Goal: Complete application form

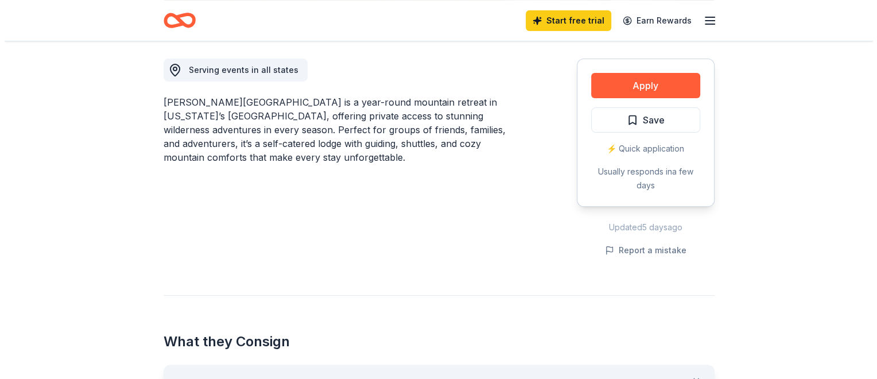
scroll to position [297, 0]
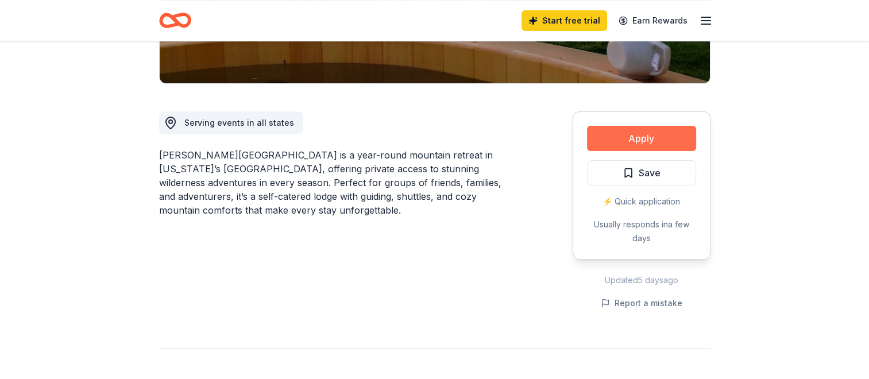
click at [639, 126] on button "Apply" at bounding box center [641, 138] width 109 height 25
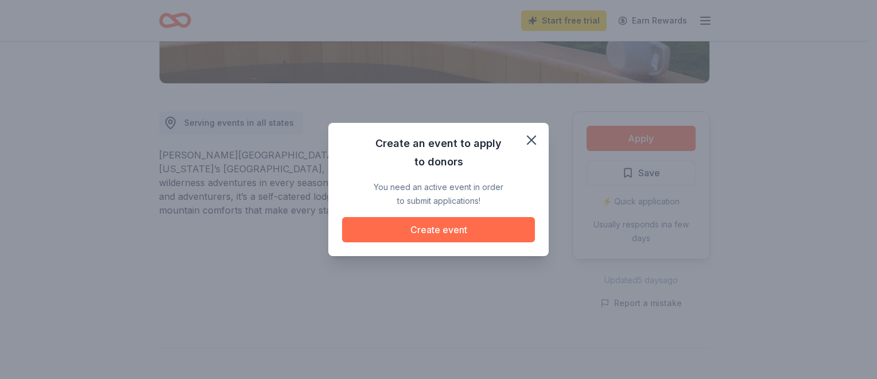
click at [439, 229] on button "Create event" at bounding box center [438, 229] width 193 height 25
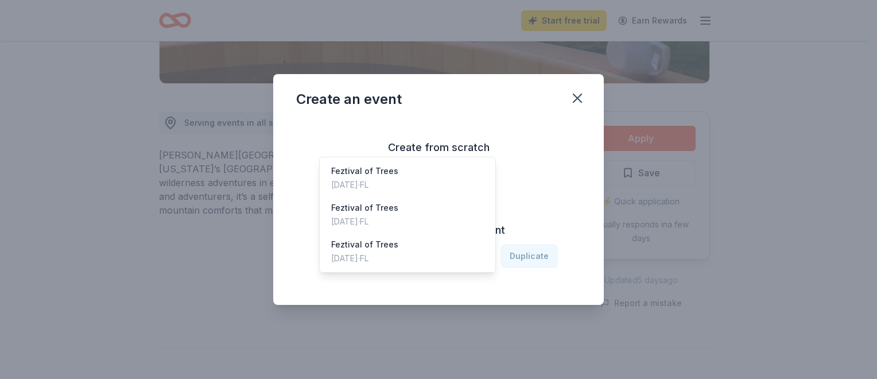
click at [479, 259] on icon "button" at bounding box center [480, 255] width 11 height 11
click at [400, 160] on div "Feztival of Trees [DATE] · [GEOGRAPHIC_DATA]" at bounding box center [407, 178] width 171 height 37
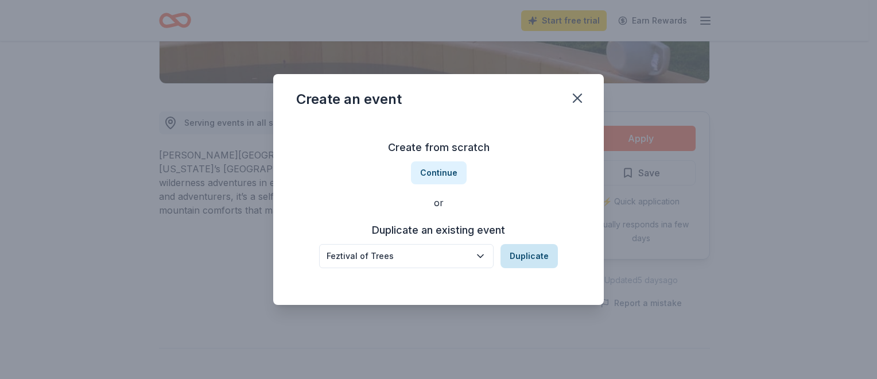
click at [521, 257] on button "Duplicate" at bounding box center [529, 256] width 57 height 24
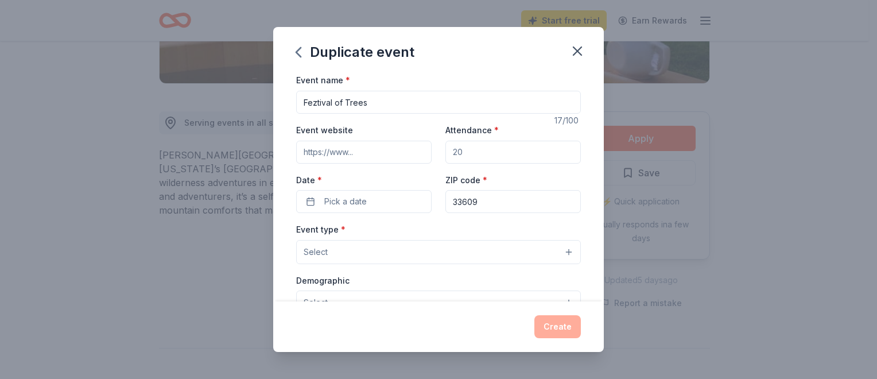
drag, startPoint x: 471, startPoint y: 147, endPoint x: 410, endPoint y: 158, distance: 61.3
click at [410, 158] on div "Event website Attendance * Date * Pick a date ZIP code * 33609" at bounding box center [438, 168] width 285 height 90
click at [462, 154] on input "Attendance *" at bounding box center [513, 152] width 135 height 23
type input "4000"
click at [315, 207] on button "Pick a date" at bounding box center [363, 201] width 135 height 23
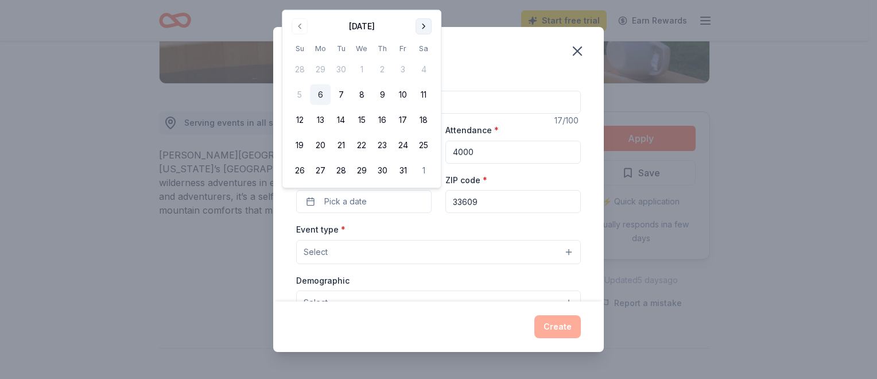
click at [427, 28] on button "Go to next month" at bounding box center [424, 26] width 16 height 16
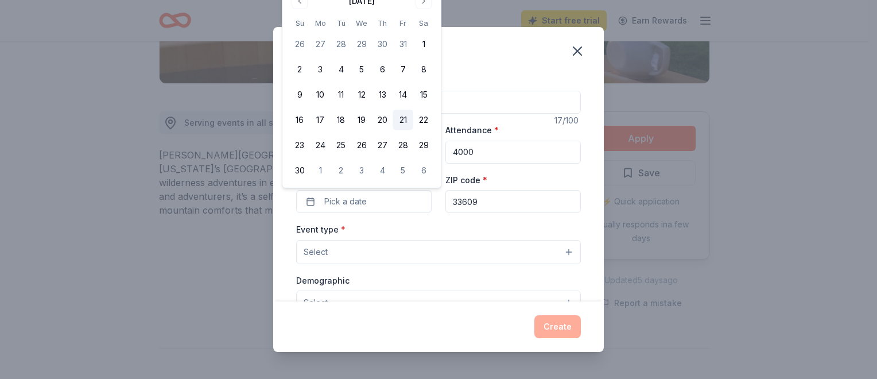
click at [400, 114] on button "21" at bounding box center [403, 120] width 21 height 21
click at [328, 254] on button "Select" at bounding box center [438, 252] width 285 height 24
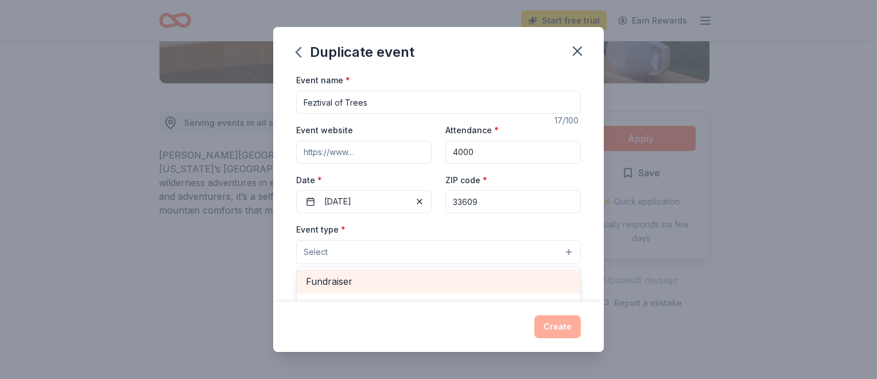
click at [369, 279] on span "Fundraiser" at bounding box center [438, 281] width 265 height 15
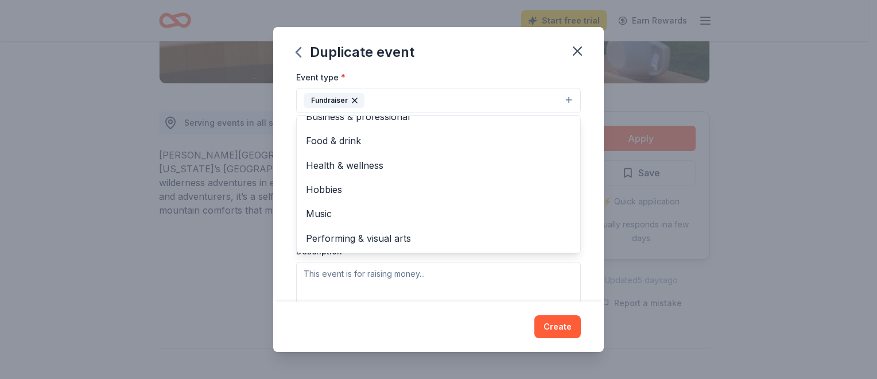
scroll to position [0, 0]
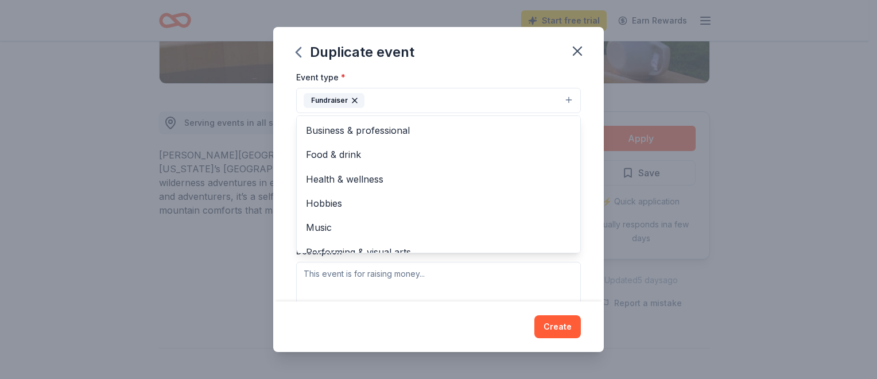
click at [580, 100] on div "Event name * Feztival of Trees 17 /100 Event website Attendance * 4000 Date * […" at bounding box center [438, 187] width 331 height 228
click at [358, 99] on icon "button" at bounding box center [354, 100] width 9 height 9
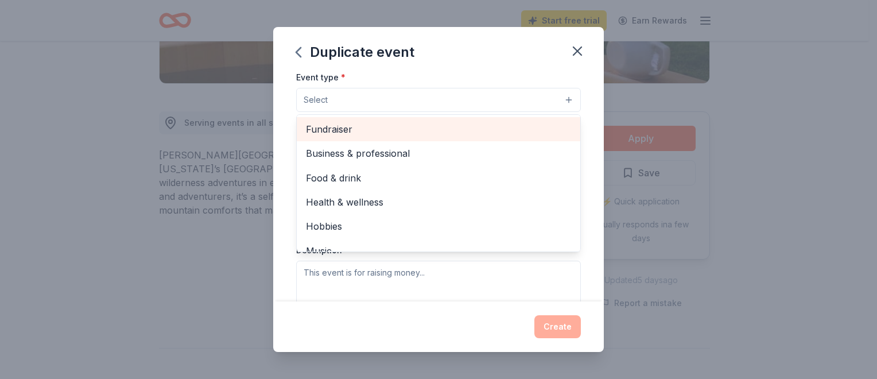
click at [341, 129] on span "Fundraiser" at bounding box center [438, 129] width 265 height 15
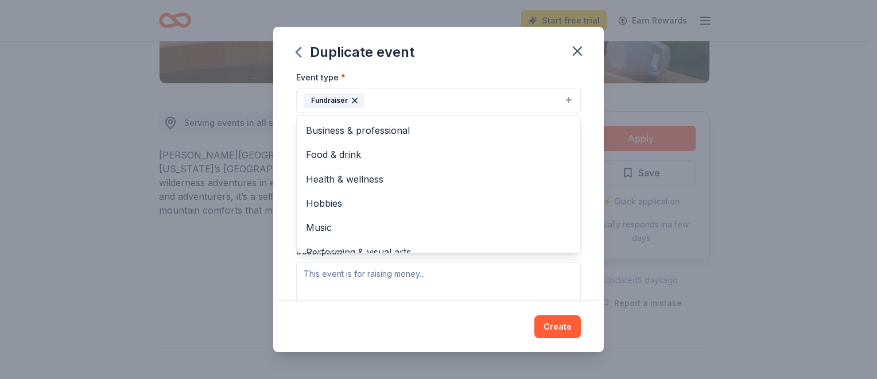
click at [575, 120] on div "Event name * Feztival of Trees 17 /100 Event website Attendance * 4000 Date * […" at bounding box center [438, 187] width 331 height 228
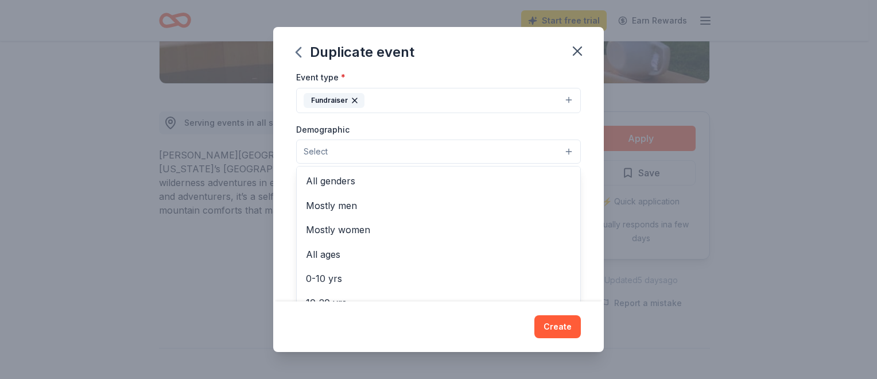
click at [379, 148] on button "Select" at bounding box center [438, 152] width 285 height 24
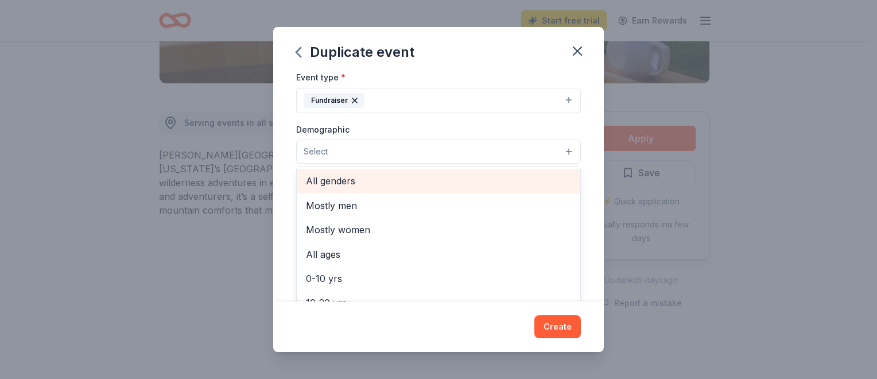
click at [370, 183] on span "All genders" at bounding box center [438, 180] width 265 height 15
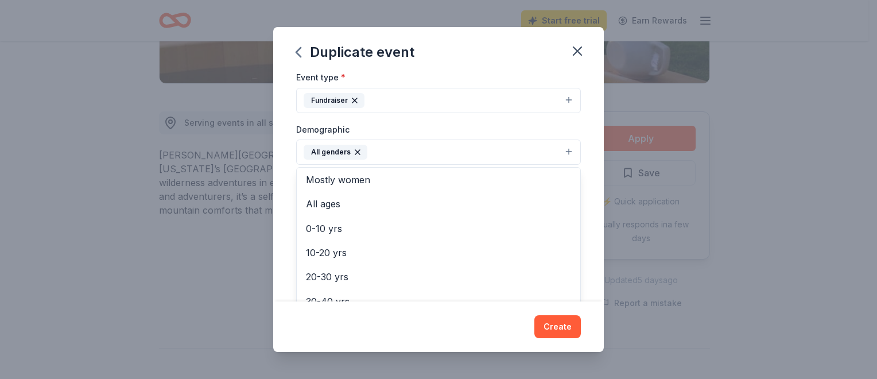
scroll to position [18, 0]
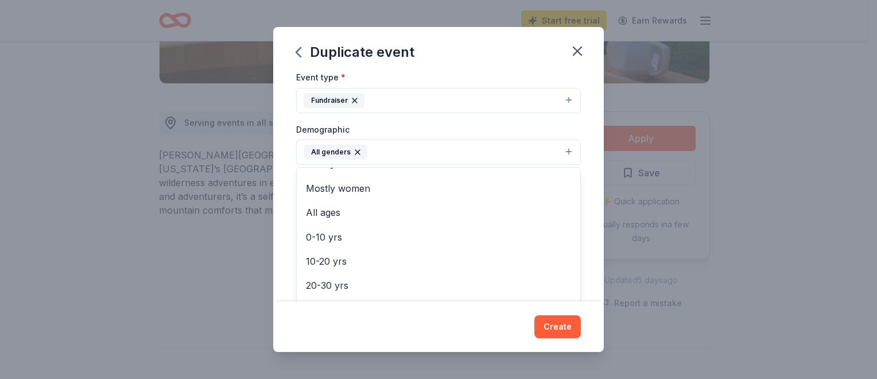
click at [583, 218] on div "Event name * Feztival of Trees 17 /100 Event website Attendance * 4000 Date * […" at bounding box center [438, 187] width 331 height 228
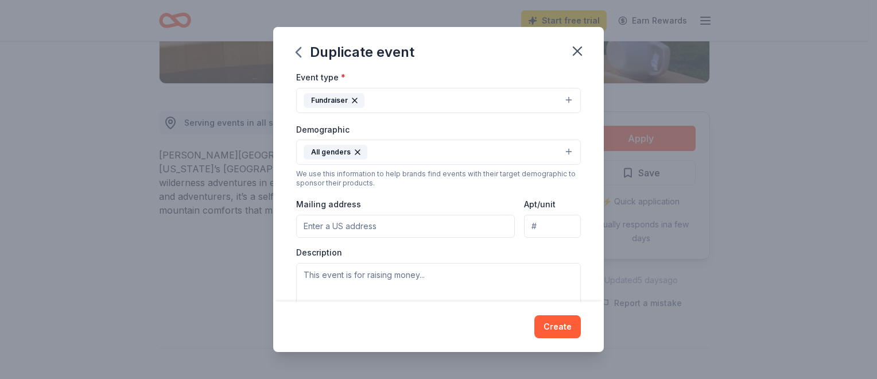
click at [378, 223] on input "Mailing address" at bounding box center [405, 226] width 219 height 23
type input "[STREET_ADDRESS][PERSON_NAME][US_STATE]"
click at [428, 277] on textarea at bounding box center [438, 289] width 285 height 52
click at [434, 272] on textarea at bounding box center [438, 289] width 285 height 52
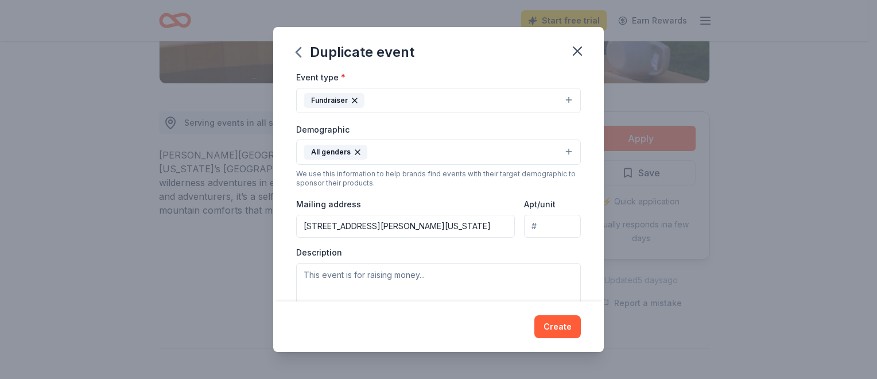
scroll to position [320, 0]
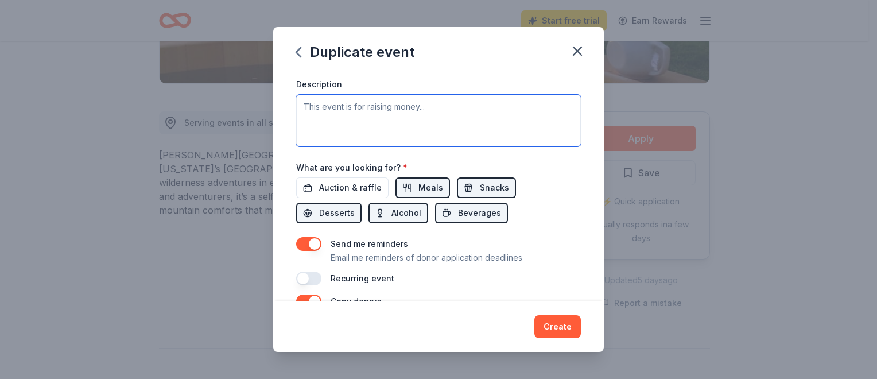
click at [425, 106] on textarea at bounding box center [438, 121] width 285 height 52
click at [430, 108] on textarea at bounding box center [438, 121] width 285 height 52
type textarea "t"
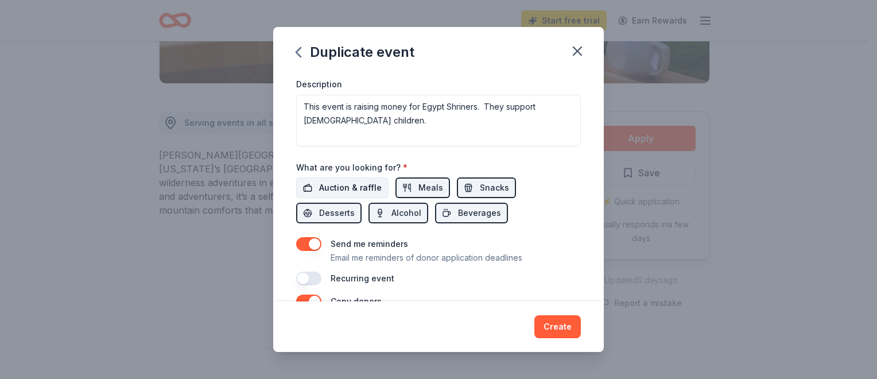
click at [356, 188] on span "Auction & raffle" at bounding box center [350, 188] width 63 height 14
click at [363, 185] on span "Auction & raffle" at bounding box center [350, 188] width 63 height 14
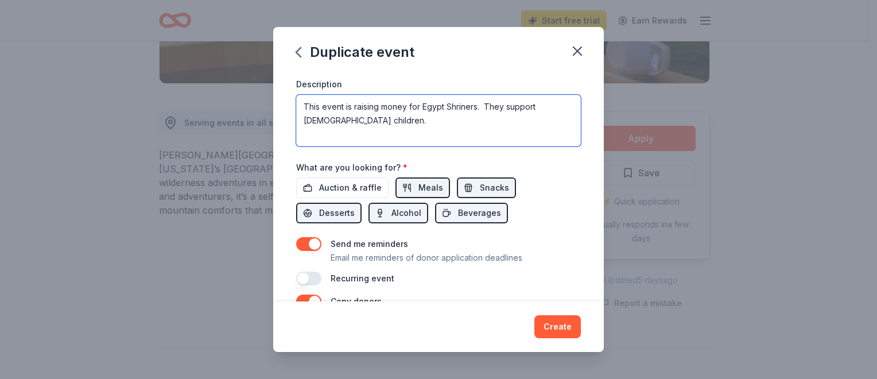
click at [385, 122] on textarea "This event is raising money for Egypt Shriners. They support [DEMOGRAPHIC_DATA]…" at bounding box center [438, 121] width 285 height 52
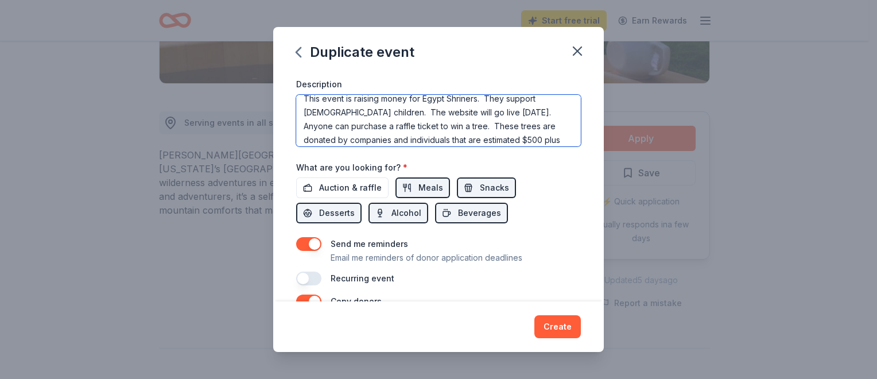
scroll to position [28, 0]
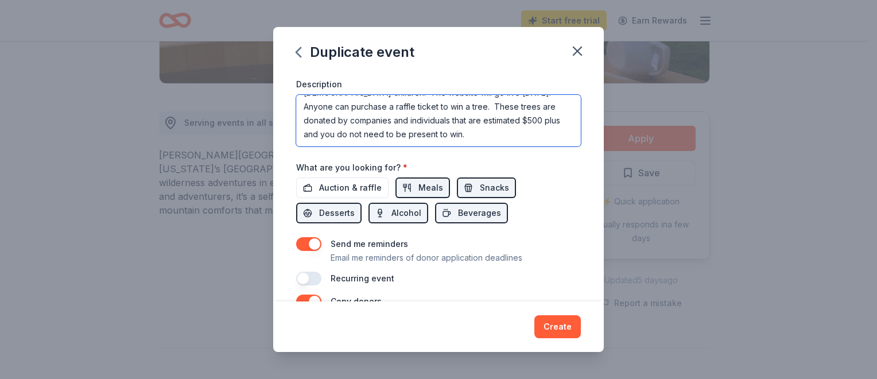
click at [495, 130] on textarea "This event is raising money for Egypt Shriners. They support [DEMOGRAPHIC_DATA]…" at bounding box center [438, 121] width 285 height 52
click at [533, 122] on textarea "This event is raising money for Egypt Shriners. They support [DEMOGRAPHIC_DATA]…" at bounding box center [438, 121] width 285 height 52
click at [377, 134] on textarea "This event is raising money for Egypt Shriners. They support [DEMOGRAPHIC_DATA]…" at bounding box center [438, 121] width 285 height 52
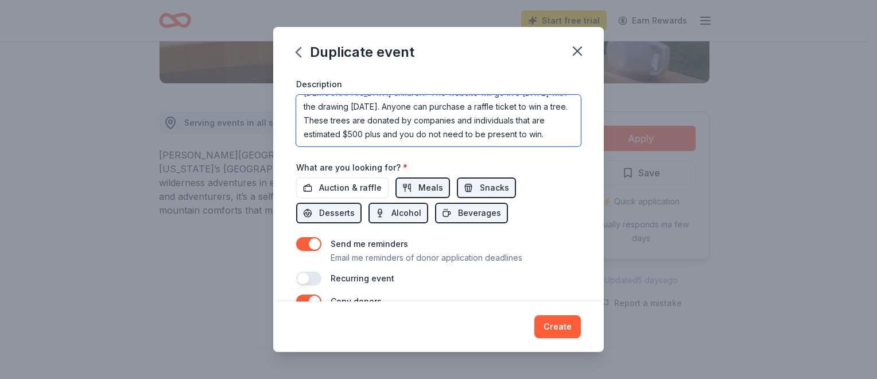
click at [348, 135] on textarea "This event is raising money for Egypt Shriners. They support [DEMOGRAPHIC_DATA]…" at bounding box center [438, 121] width 285 height 52
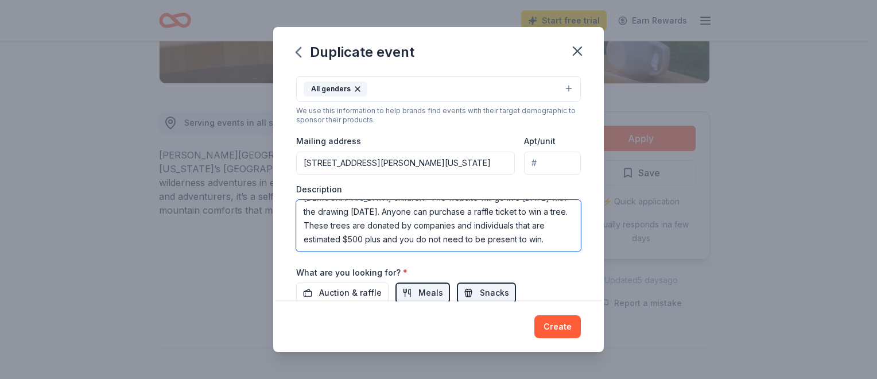
scroll to position [27, 0]
click at [490, 212] on textarea "This event is raising money for Egypt Shriners. They support [DEMOGRAPHIC_DATA]…" at bounding box center [438, 226] width 285 height 52
click at [528, 211] on textarea "This event is raising money for Egypt Shriners. They support [DEMOGRAPHIC_DATA]…" at bounding box center [438, 226] width 285 height 52
type textarea "This event is raising money for Egypt Shriners. They support [DEMOGRAPHIC_DATA]…"
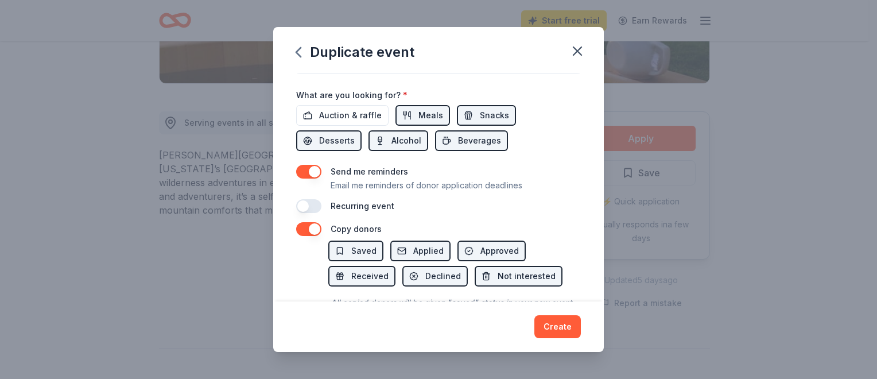
scroll to position [394, 0]
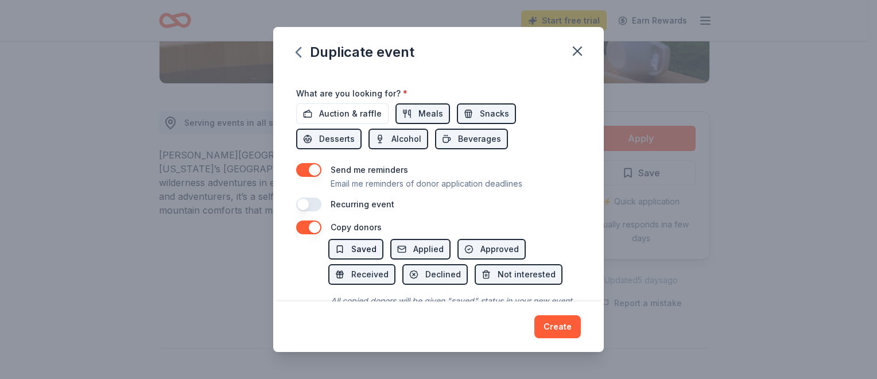
click at [367, 253] on span "Saved" at bounding box center [363, 249] width 25 height 14
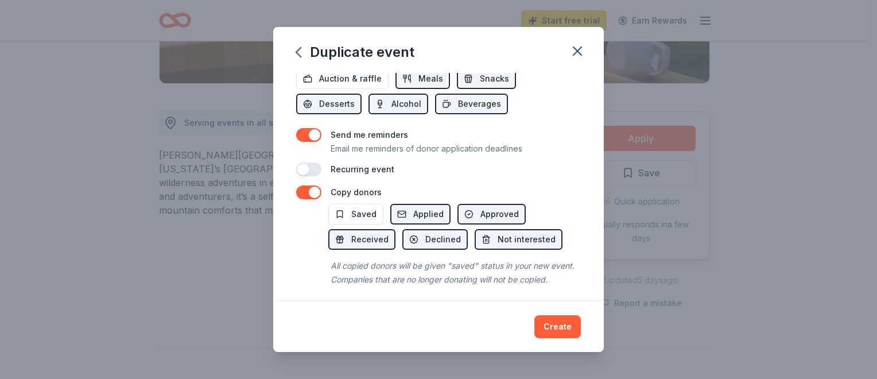
scroll to position [448, 0]
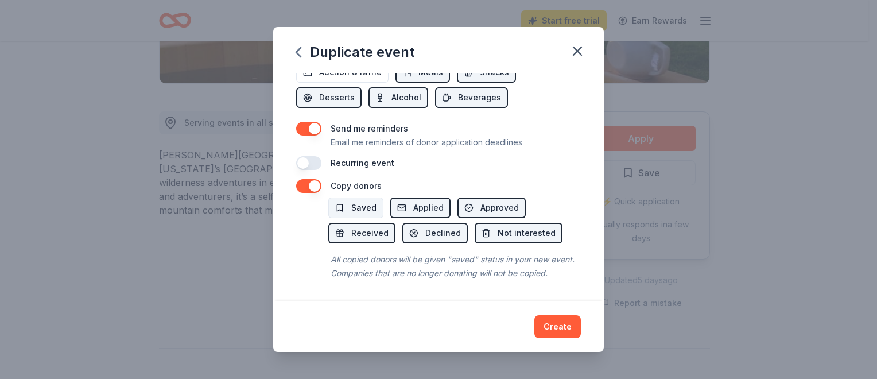
click at [351, 201] on span "Saved" at bounding box center [363, 208] width 25 height 14
click at [358, 201] on span "Saved" at bounding box center [363, 208] width 25 height 14
click at [416, 201] on span "Applied" at bounding box center [428, 208] width 30 height 14
click at [556, 320] on button "Create" at bounding box center [558, 326] width 47 height 23
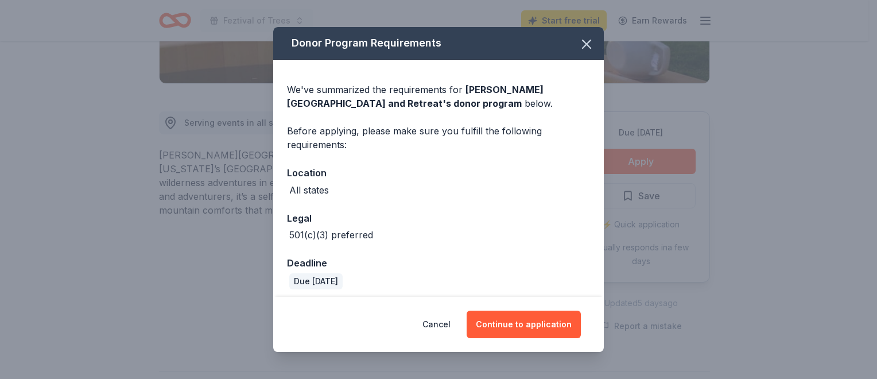
click at [331, 191] on div "All states" at bounding box center [438, 190] width 303 height 14
click at [532, 322] on button "Continue to application" at bounding box center [524, 325] width 114 height 28
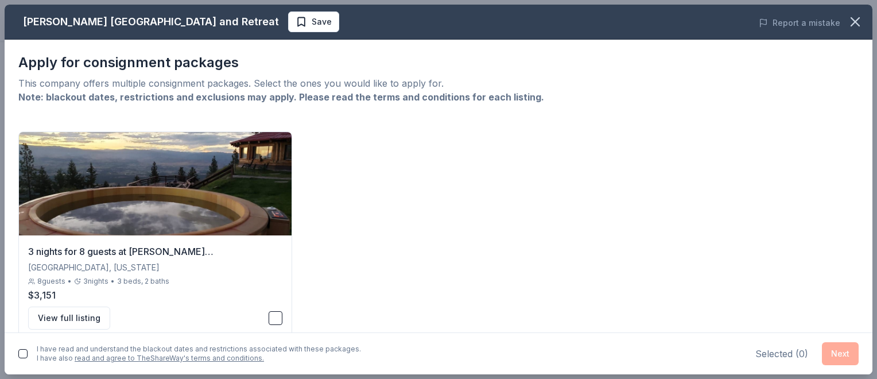
scroll to position [20, 0]
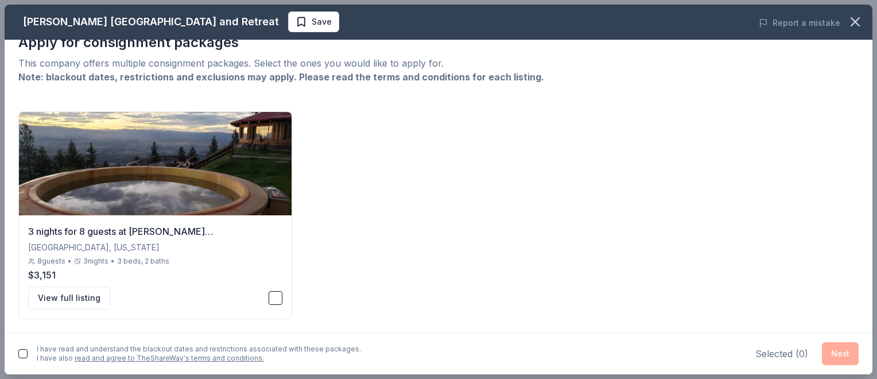
click at [23, 354] on button "button" at bounding box center [22, 353] width 9 height 9
click at [845, 347] on div "Selected ( 0 ) Next" at bounding box center [807, 353] width 103 height 23
click at [270, 301] on button "button" at bounding box center [276, 298] width 14 height 14
click at [836, 354] on button "Next" at bounding box center [840, 353] width 37 height 23
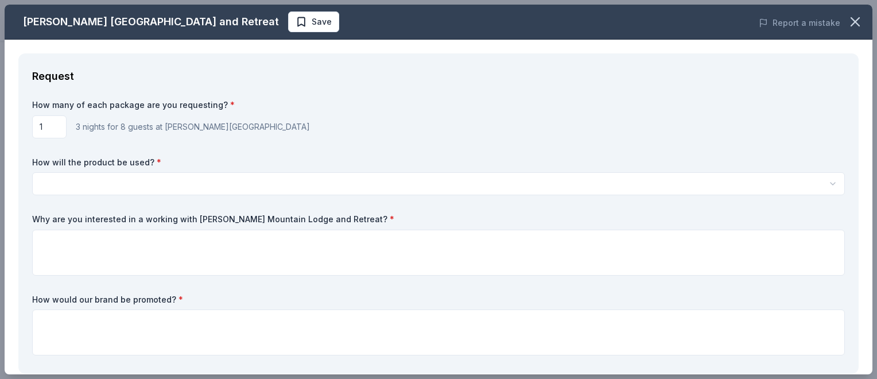
scroll to position [0, 0]
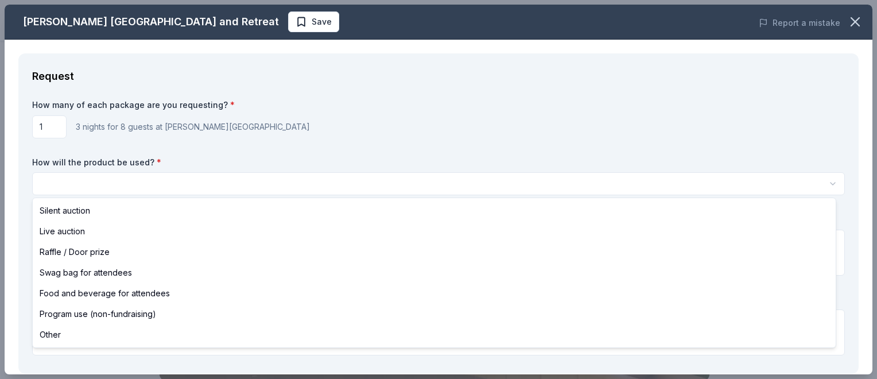
click at [127, 176] on html "Feztival of Trees Save Apply Due [DATE] Share [PERSON_NAME][GEOGRAPHIC_DATA] an…" at bounding box center [438, 189] width 877 height 379
select select "raffleDoorPrize"
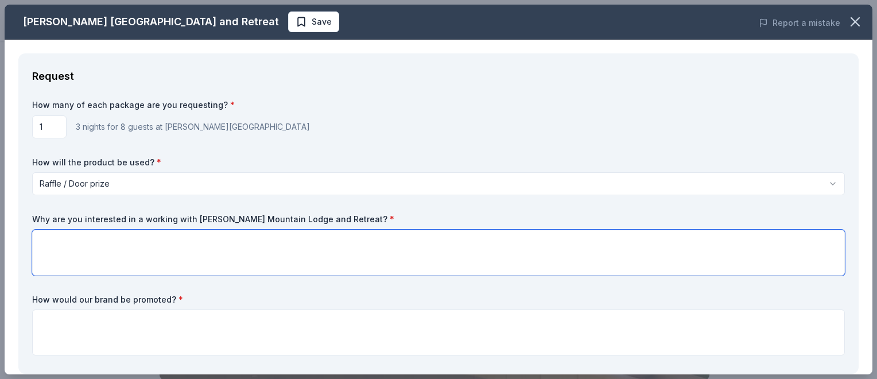
click at [96, 249] on textarea at bounding box center [438, 253] width 813 height 46
click at [87, 240] on textarea "Shriners are nationwide organization" at bounding box center [438, 253] width 813 height 46
click at [188, 246] on textarea "Shriners are a nationwide organization" at bounding box center [438, 253] width 813 height 46
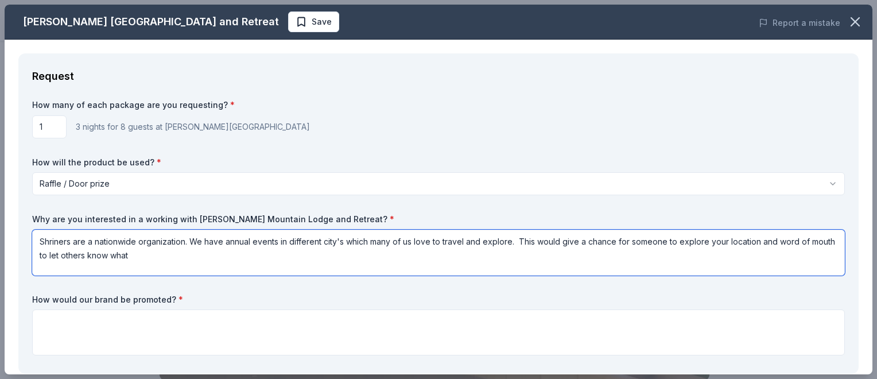
click at [774, 243] on textarea "Shriners are a nationwide organization. We have annual events in different city…" at bounding box center [438, 253] width 813 height 46
click at [154, 257] on textarea "Shriners are a nationwide organization. We have annual events in different city…" at bounding box center [438, 253] width 813 height 46
click at [294, 258] on textarea "Shriners are a nationwide organization. We have annual events in different city…" at bounding box center [438, 253] width 813 height 46
click at [95, 261] on textarea "Shriners are a nationwide organization. We have annual events in different city…" at bounding box center [438, 253] width 813 height 46
click at [427, 257] on textarea "Shriners are a nationwide organization. We have annual events in different city…" at bounding box center [438, 253] width 813 height 46
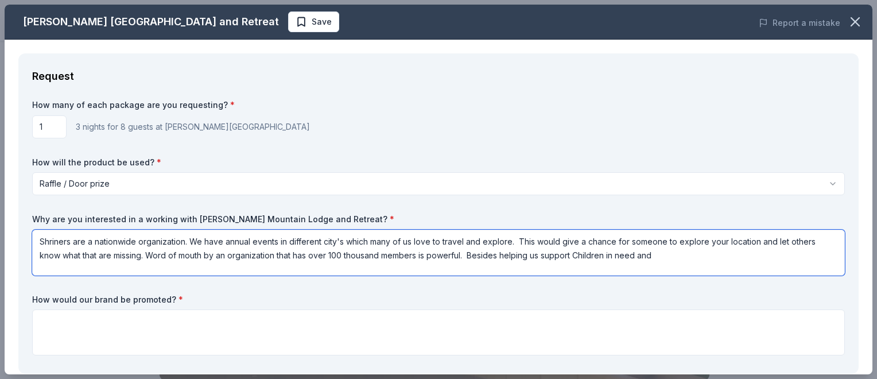
click at [657, 251] on textarea "Shriners are a nationwide organization. We have annual events in different city…" at bounding box center [438, 253] width 813 height 46
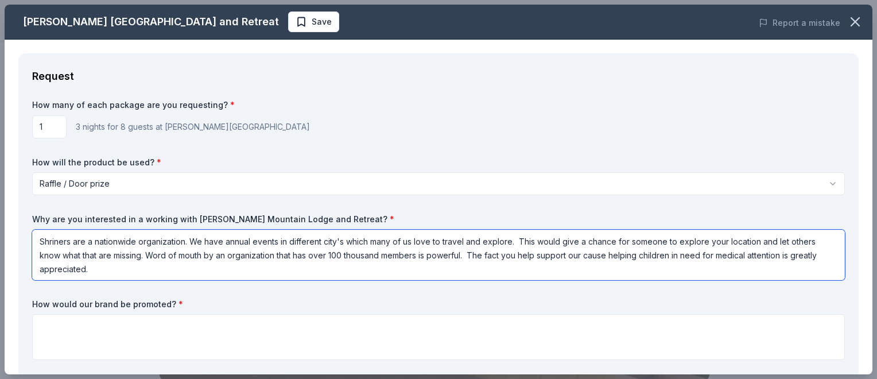
type textarea "Shriners are a nationwide organization. We have annual events in different city…"
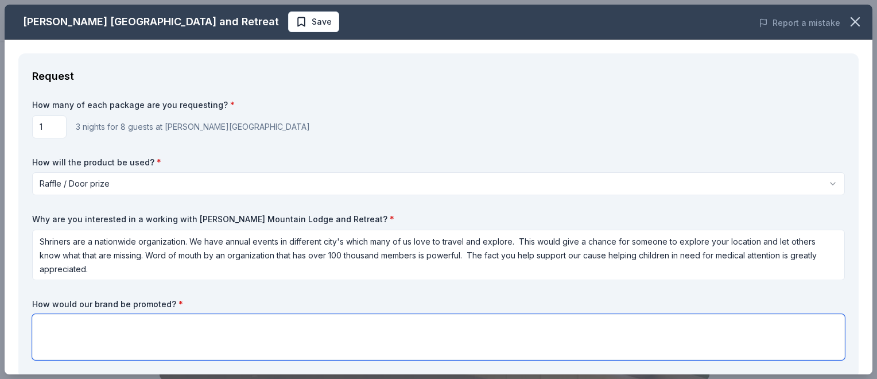
click at [86, 331] on textarea at bounding box center [438, 337] width 813 height 46
type textarea "W"
click at [41, 324] on textarea "your tree will be donated and decorated. Your donation will be" at bounding box center [438, 337] width 813 height 46
click at [136, 327] on textarea "Your tree will be donated and decorated. Your donation will be" at bounding box center [438, 337] width 813 height 46
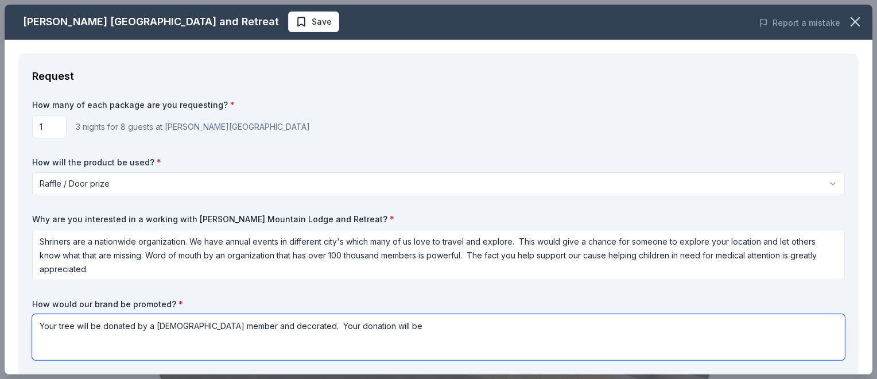
click at [365, 328] on textarea "Your tree will be donated by a [DEMOGRAPHIC_DATA] member and decorated. Your do…" at bounding box center [438, 337] width 813 height 46
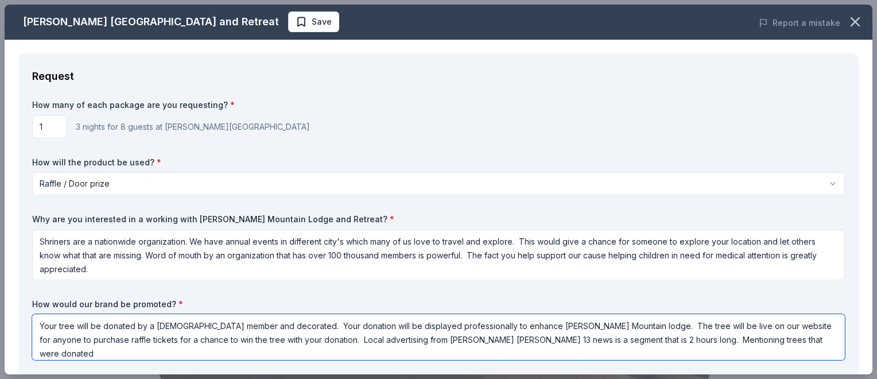
click at [544, 338] on textarea "Your tree will be donated by a [DEMOGRAPHIC_DATA] member and decorated. Your do…" at bounding box center [438, 337] width 813 height 46
click at [595, 339] on textarea "Your tree will be donated by a [DEMOGRAPHIC_DATA] member and decorated. Your do…" at bounding box center [438, 337] width 813 height 46
click at [586, 341] on textarea "Your tree will be donated by a [DEMOGRAPHIC_DATA] member and decorated. Your do…" at bounding box center [438, 337] width 813 height 46
click at [727, 341] on textarea "Your tree will be donated by a [DEMOGRAPHIC_DATA] member and decorated. Your do…" at bounding box center [438, 337] width 813 height 46
click at [770, 338] on textarea "Your tree will be donated by a [DEMOGRAPHIC_DATA] member and decorated. Your do…" at bounding box center [438, 337] width 813 height 46
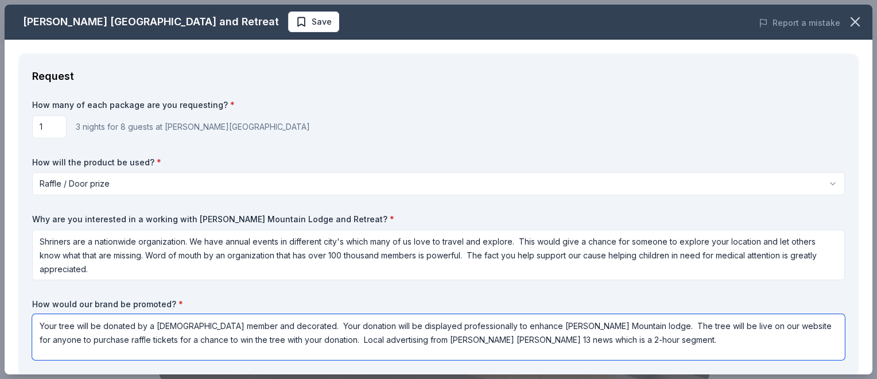
click at [584, 339] on textarea "Your tree will be donated by a [DEMOGRAPHIC_DATA] member and decorated. Your do…" at bounding box center [438, 337] width 813 height 46
drag, startPoint x: 630, startPoint y: 340, endPoint x: 637, endPoint y: 342, distance: 7.3
click at [637, 342] on textarea "Your tree will be donated by a [DEMOGRAPHIC_DATA] member and decorated. Your do…" at bounding box center [438, 337] width 813 height 46
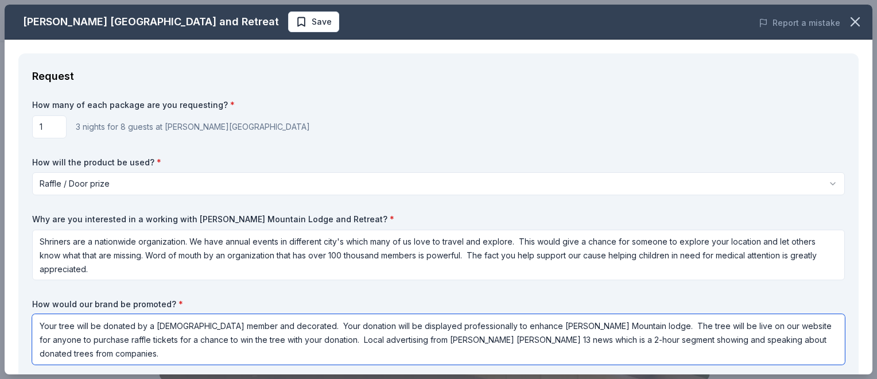
type textarea "Your tree will be donated by a [DEMOGRAPHIC_DATA] member and decorated. Your do…"
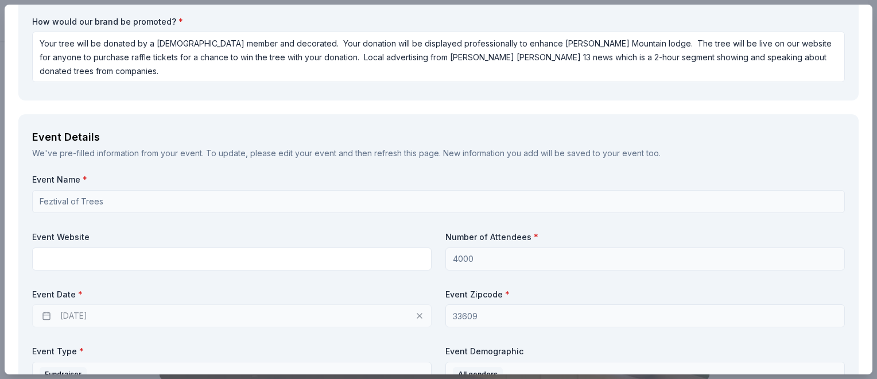
scroll to position [285, 0]
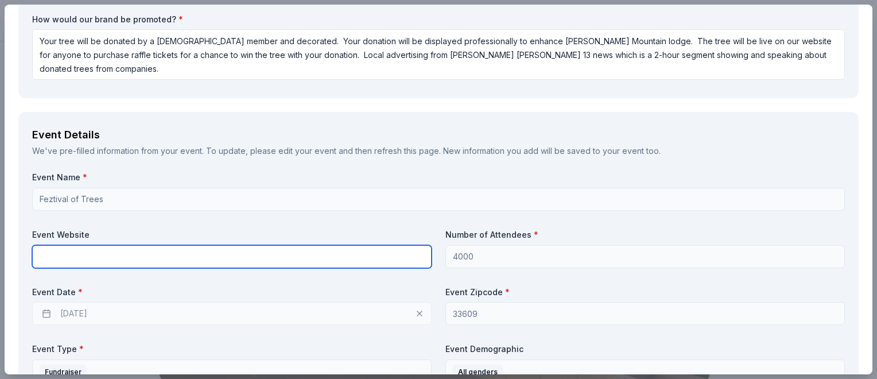
click at [56, 262] on input "text" at bounding box center [232, 256] width 400 height 23
type input "[DOMAIN_NAME]"
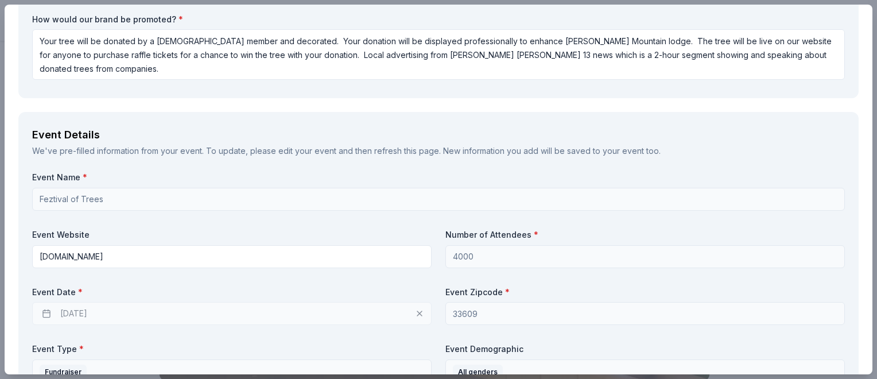
click at [49, 316] on div "[DATE]" at bounding box center [232, 313] width 400 height 23
click at [111, 307] on div "[DATE]" at bounding box center [232, 313] width 400 height 23
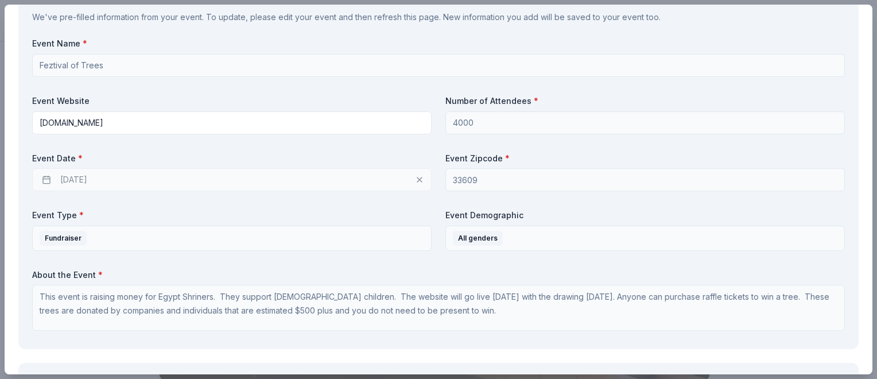
scroll to position [464, 0]
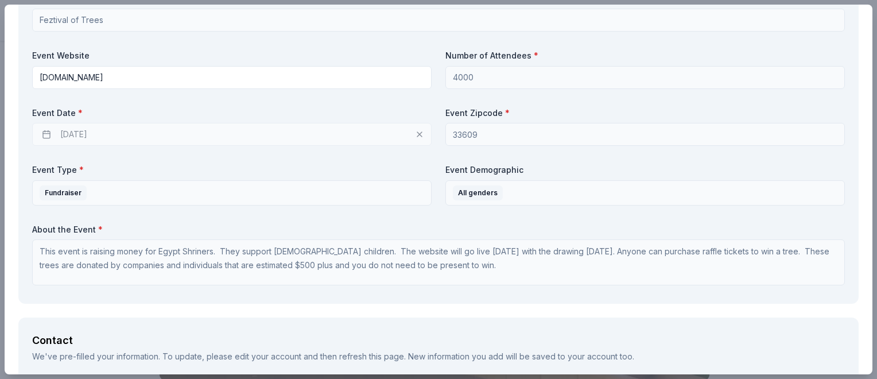
click at [44, 133] on div "[DATE]" at bounding box center [232, 134] width 400 height 23
click at [90, 138] on div "[DATE]" at bounding box center [232, 134] width 400 height 23
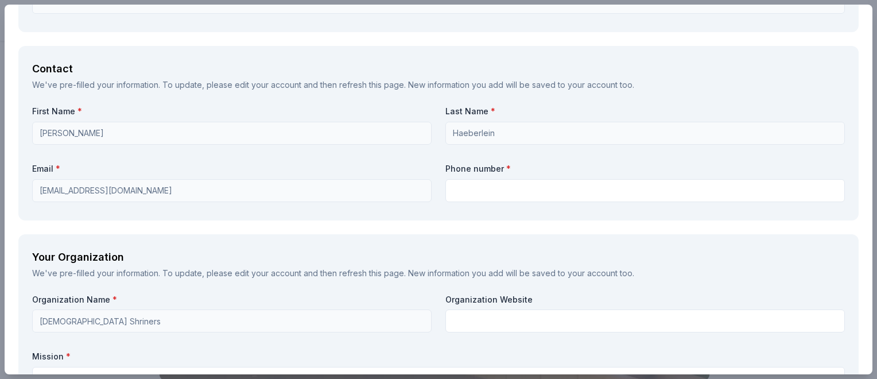
scroll to position [792, 0]
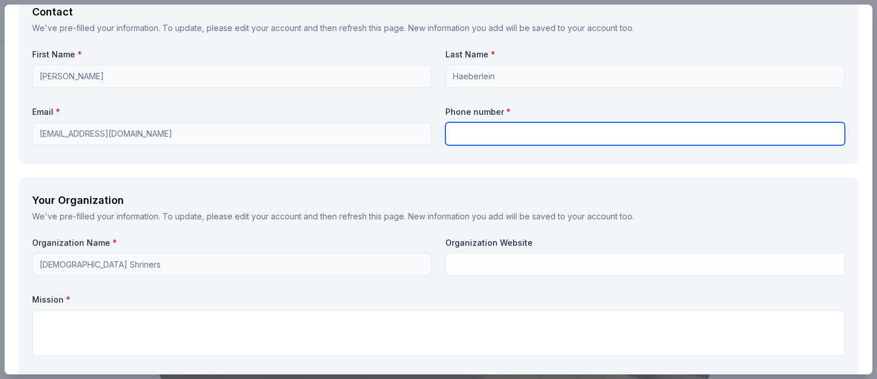
click at [512, 139] on input "text" at bounding box center [646, 133] width 400 height 23
type input "8137602377"
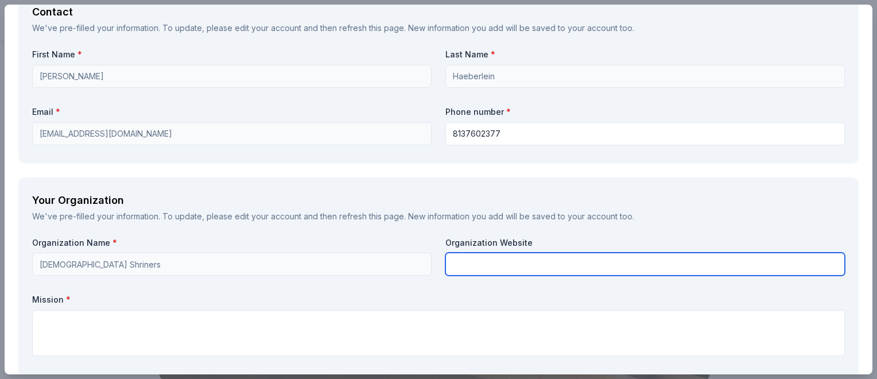
type input "SHRINERS INTERNATIONAL"
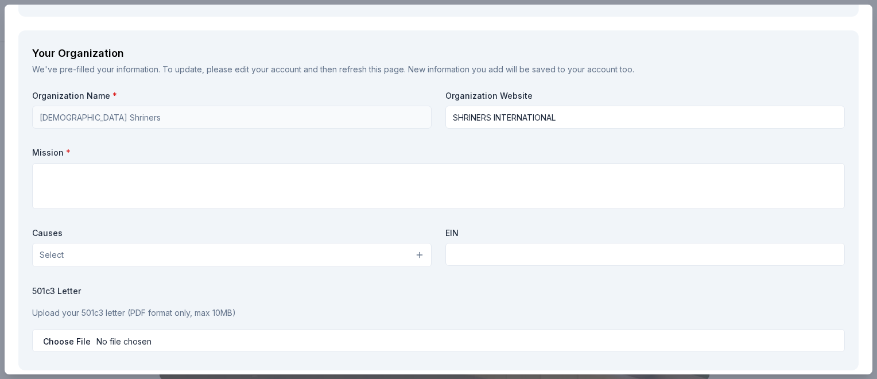
scroll to position [909, 0]
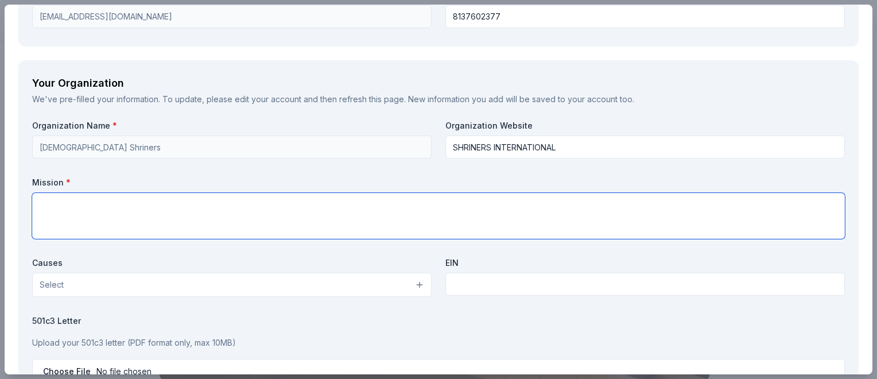
click at [161, 208] on textarea at bounding box center [438, 216] width 813 height 46
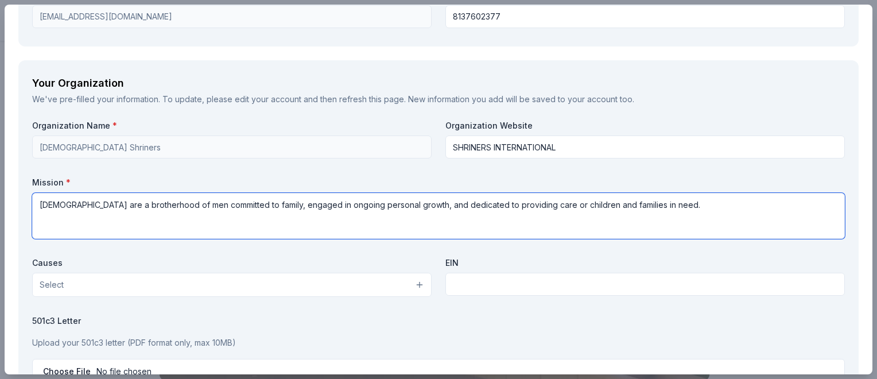
type textarea "[DEMOGRAPHIC_DATA] are a brotherhood of men committed to family, engaged in ong…"
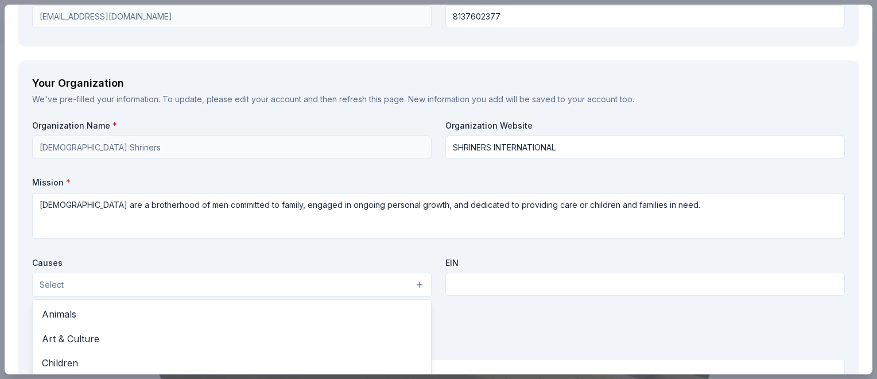
click at [88, 284] on button "Select" at bounding box center [232, 285] width 400 height 24
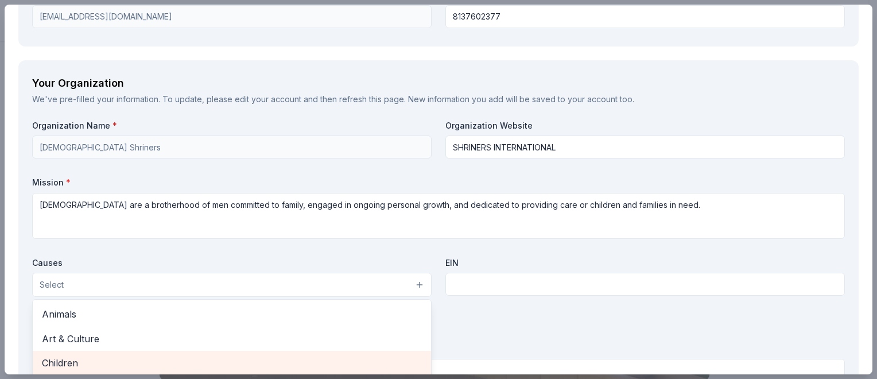
click at [259, 352] on div "Children" at bounding box center [232, 363] width 398 height 24
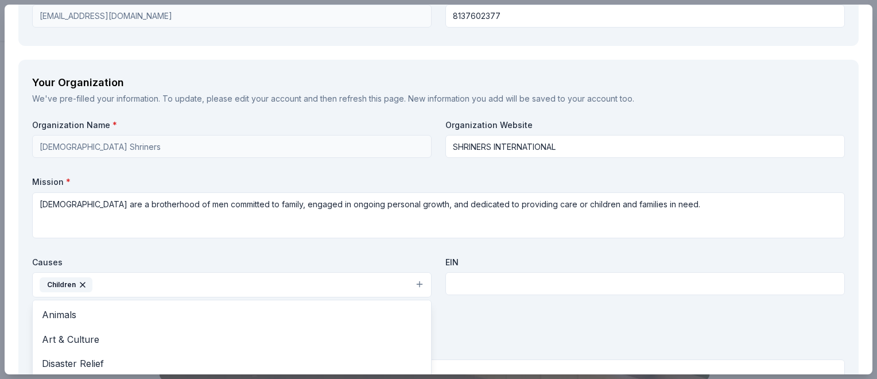
click at [477, 276] on div "Organization Name * Egypt Shriners Organization Website SHRINERS INTERNATIONAL …" at bounding box center [438, 253] width 813 height 268
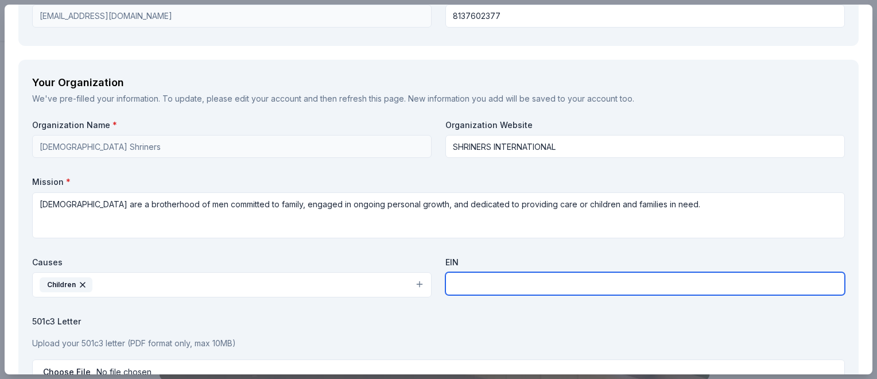
click at [480, 285] on input "text" at bounding box center [646, 283] width 400 height 23
type input "[US_EMPLOYER_IDENTIFICATION_NUMBER]"
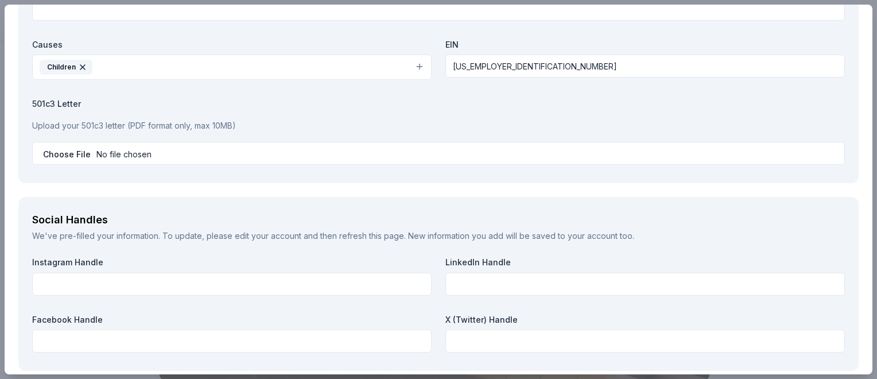
scroll to position [1153, 0]
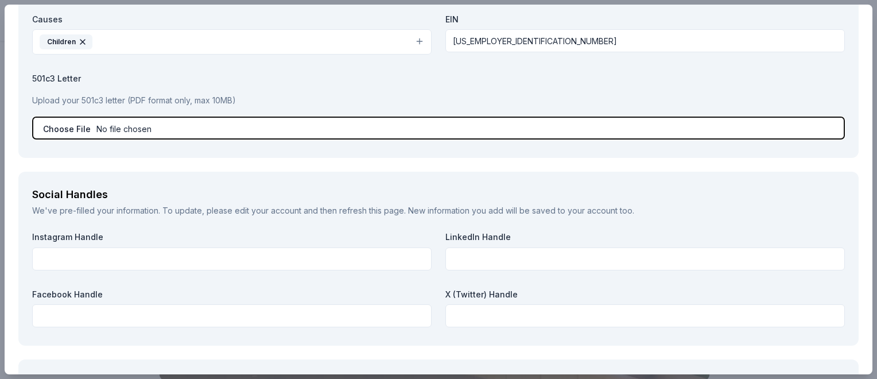
click at [155, 128] on input "file" at bounding box center [438, 128] width 813 height 23
type input "C:\fakepath\Potentate Donation Letter 2025.pdf"
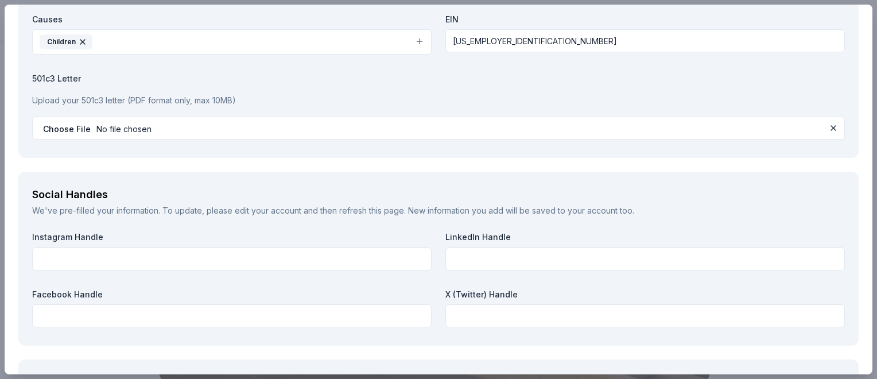
drag, startPoint x: 862, startPoint y: 262, endPoint x: 863, endPoint y: 293, distance: 31.6
click at [863, 293] on div "[PERSON_NAME] Mountain Lodge and Retreat Save Report a mistake Request How many…" at bounding box center [439, 190] width 868 height 370
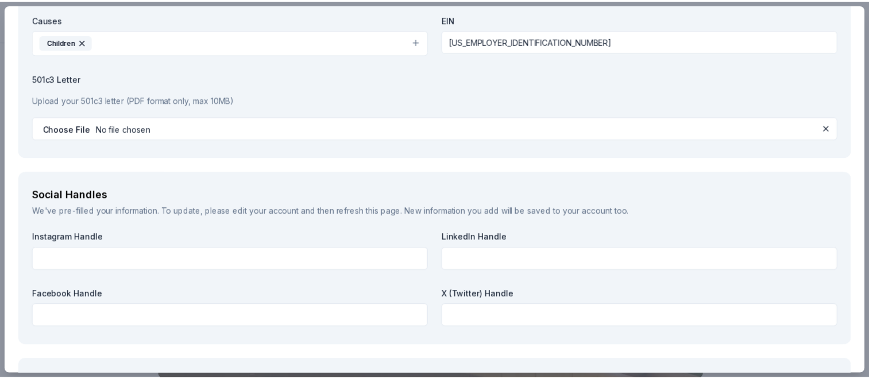
scroll to position [1323, 0]
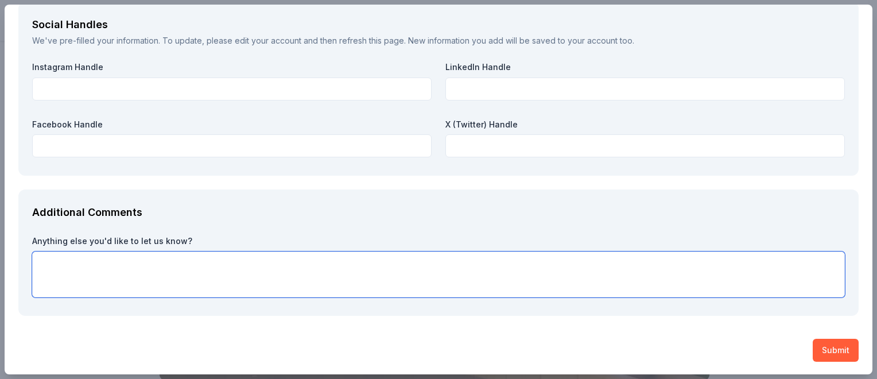
click at [96, 257] on textarea at bounding box center [438, 274] width 813 height 46
click at [824, 345] on button "Submit" at bounding box center [836, 350] width 46 height 23
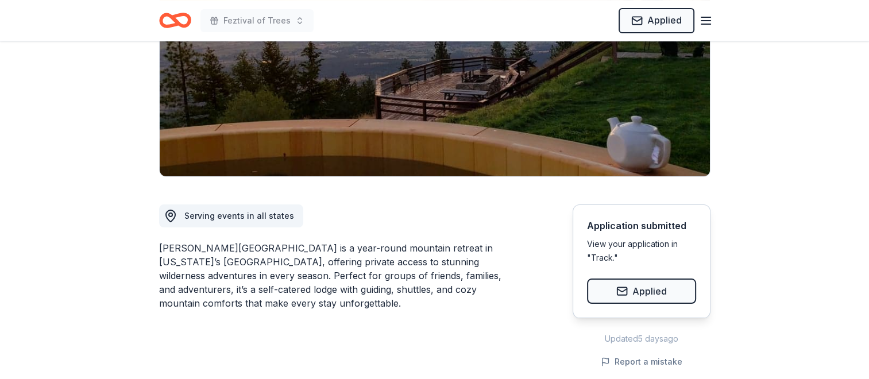
scroll to position [0, 0]
